Goal: Task Accomplishment & Management: Use online tool/utility

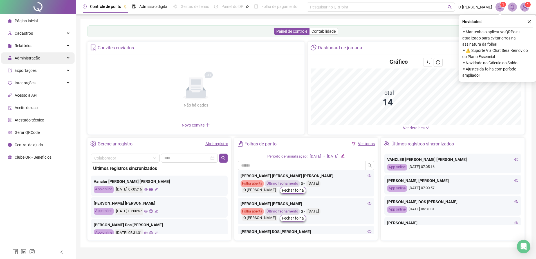
click at [46, 61] on div "Administração" at bounding box center [37, 57] width 73 height 11
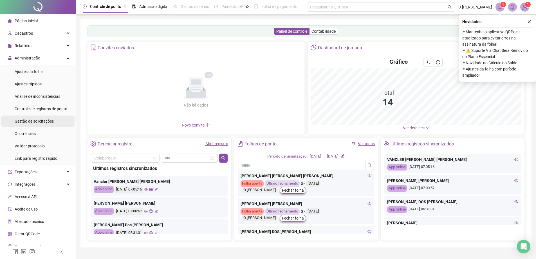
click at [55, 121] on li "Gestão de solicitações" at bounding box center [37, 120] width 73 height 11
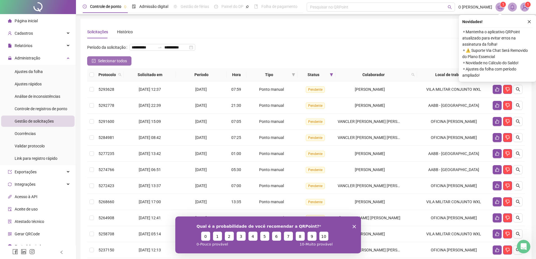
click at [108, 64] on span "Selecionar todos" at bounding box center [112, 61] width 29 height 6
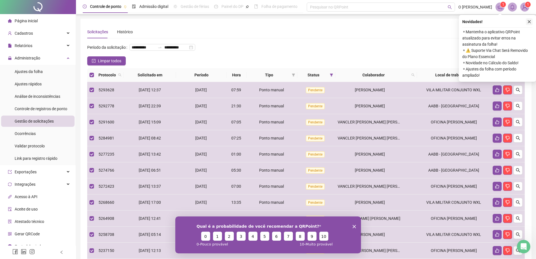
click at [530, 21] on icon "close" at bounding box center [530, 22] width 4 height 4
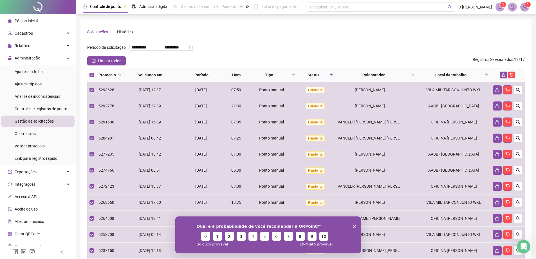
click at [499, 78] on div at bounding box center [508, 75] width 30 height 7
click at [502, 77] on icon "like" at bounding box center [504, 75] width 4 height 4
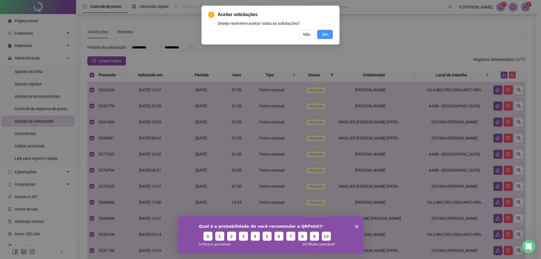
click at [323, 31] on button "Sim" at bounding box center [324, 34] width 15 height 9
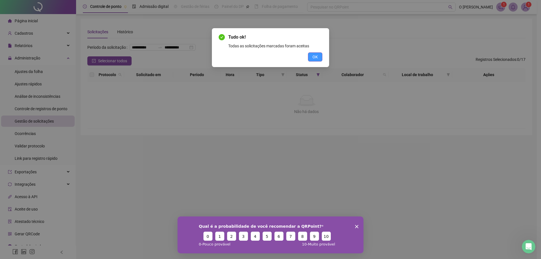
click at [317, 57] on span "OK" at bounding box center [314, 57] width 5 height 6
